Goal: Information Seeking & Learning: Learn about a topic

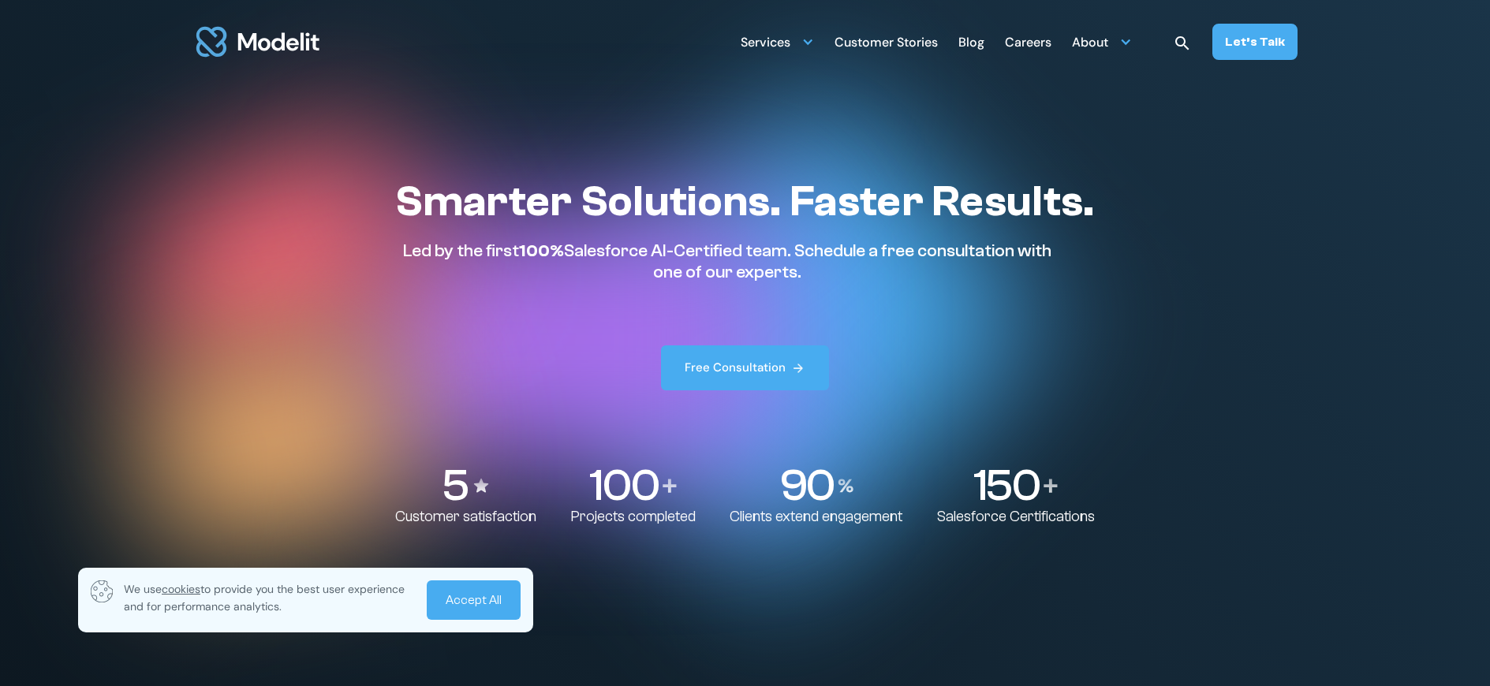
click at [471, 601] on link "Accept All" at bounding box center [474, 599] width 94 height 39
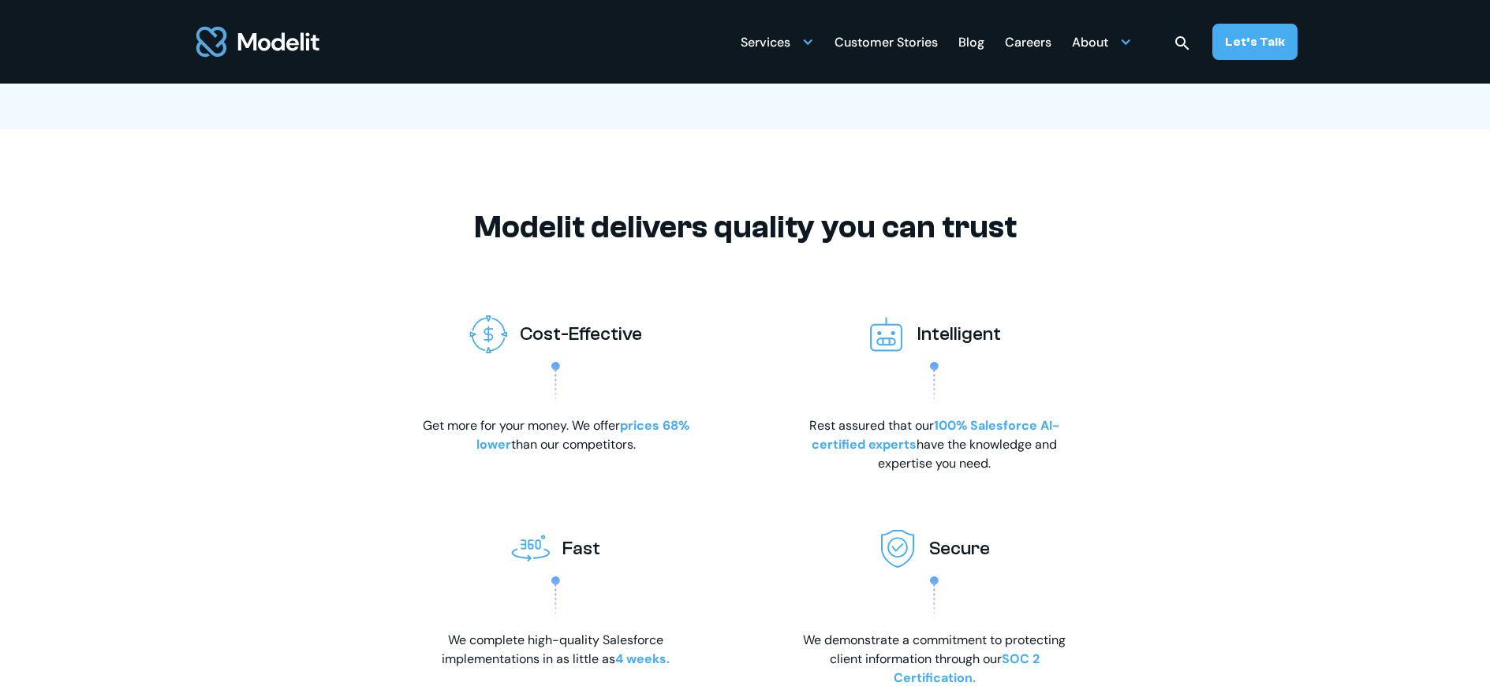
scroll to position [2431, 0]
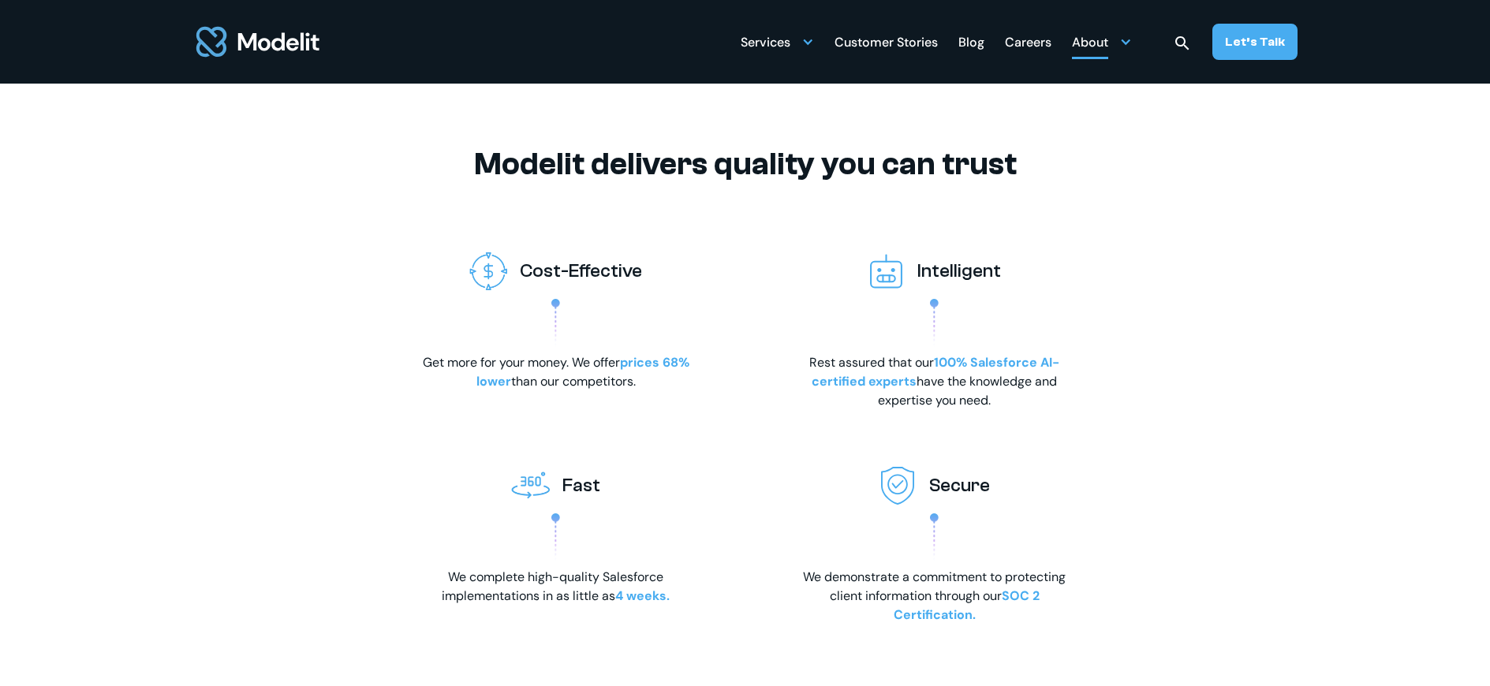
click at [1096, 43] on div "About" at bounding box center [1090, 43] width 36 height 31
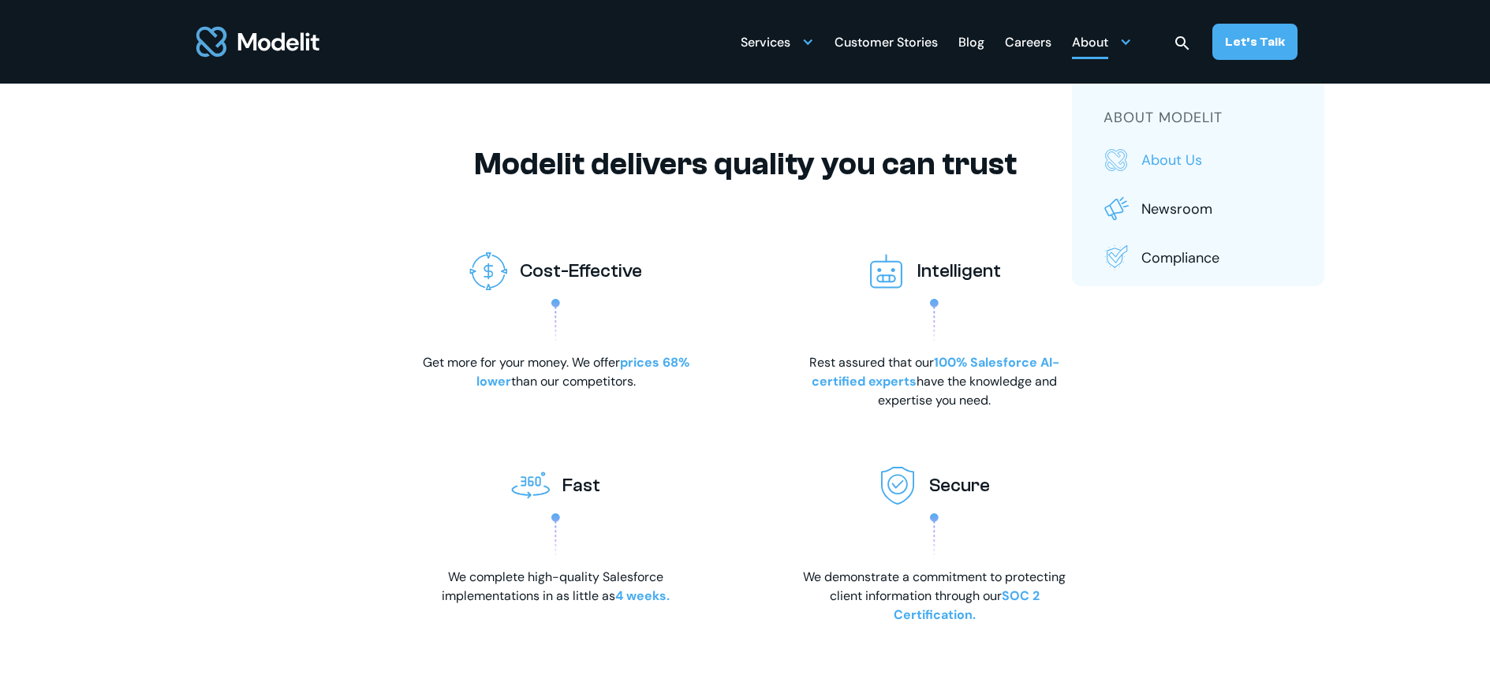
click at [1166, 162] on p "About us" at bounding box center [1216, 160] width 151 height 21
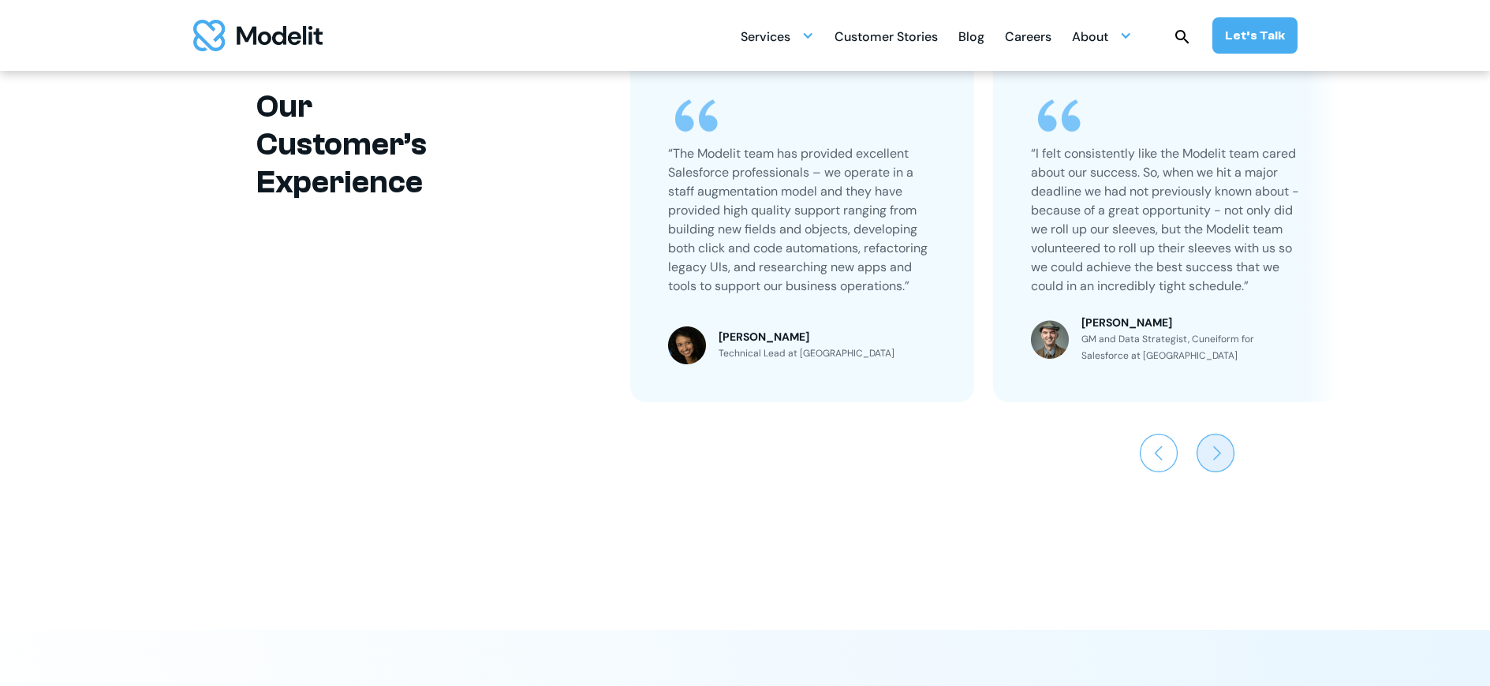
scroll to position [3511, 0]
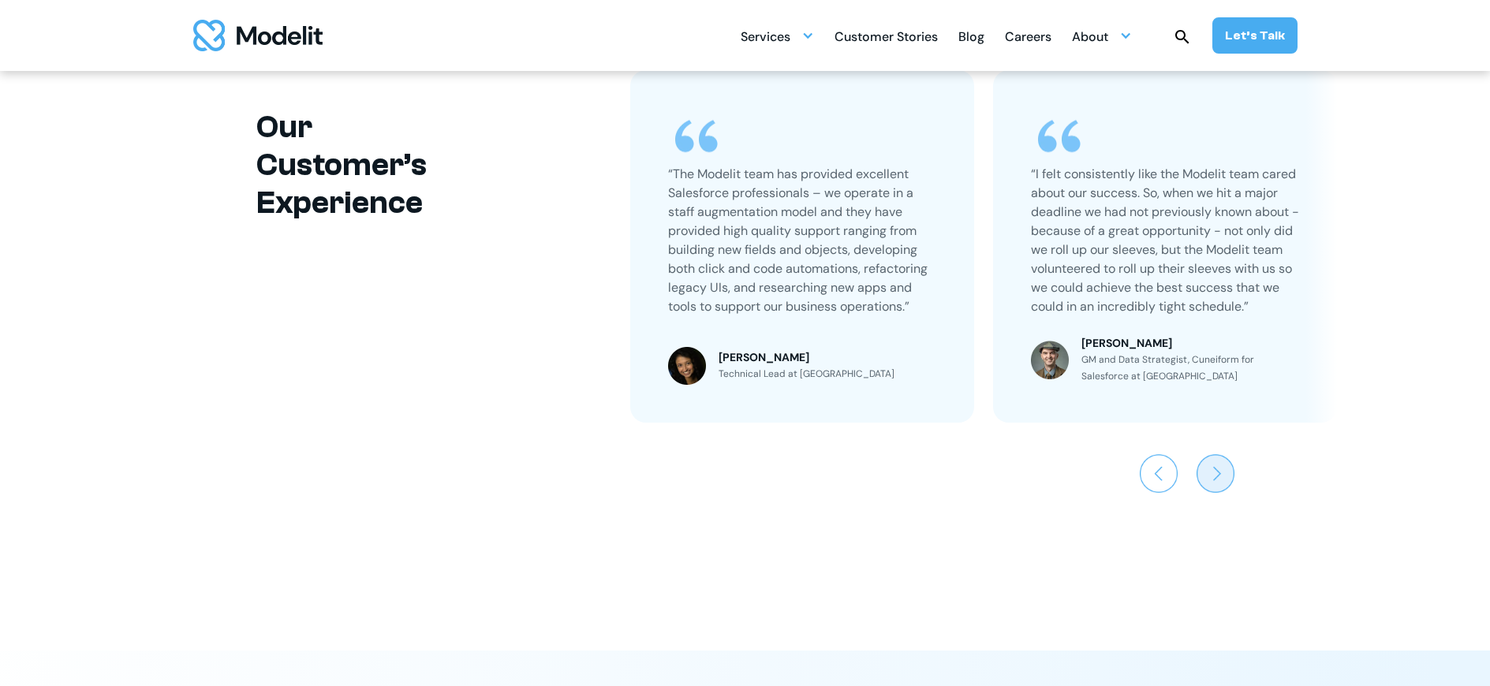
click at [1223, 477] on img "Next slide" at bounding box center [1215, 473] width 38 height 38
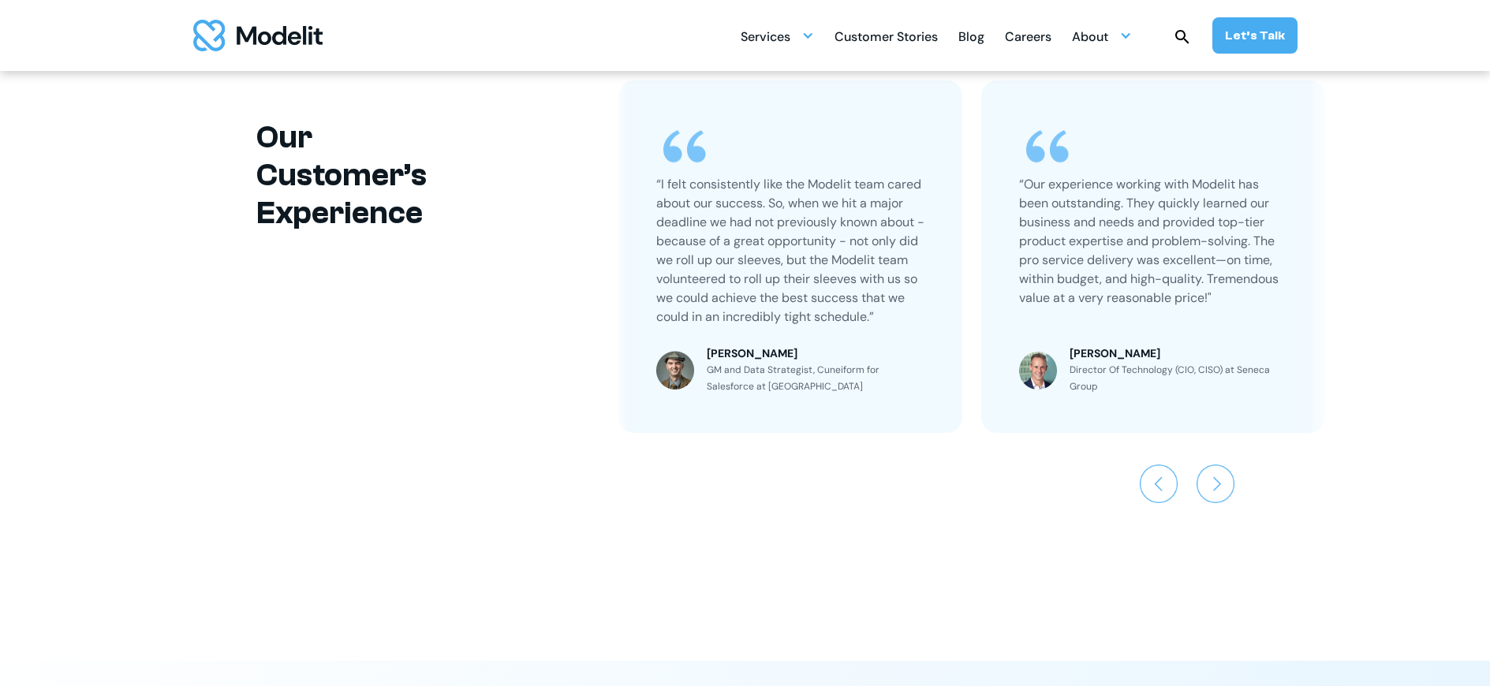
scroll to position [3481, 0]
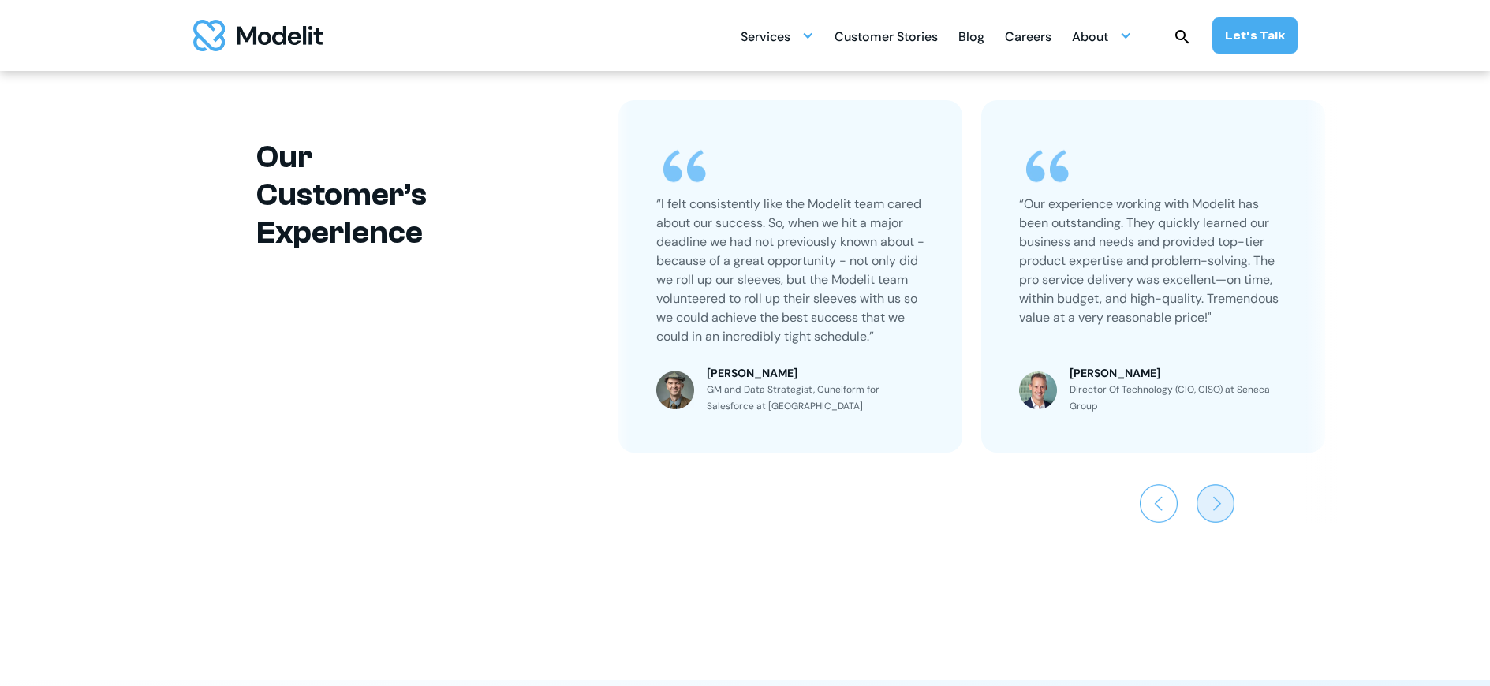
click at [1212, 508] on img "Next slide" at bounding box center [1215, 503] width 38 height 38
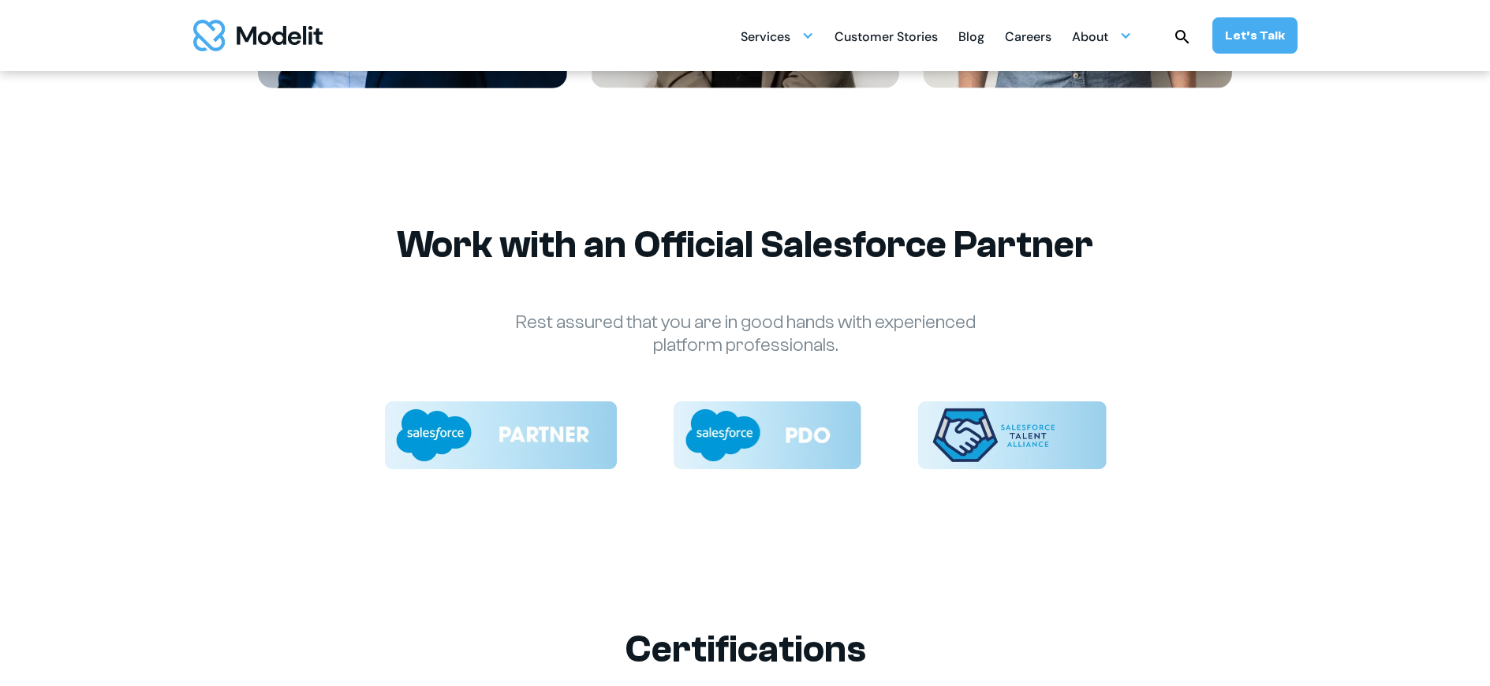
scroll to position [1926, 0]
